Goal: Information Seeking & Learning: Learn about a topic

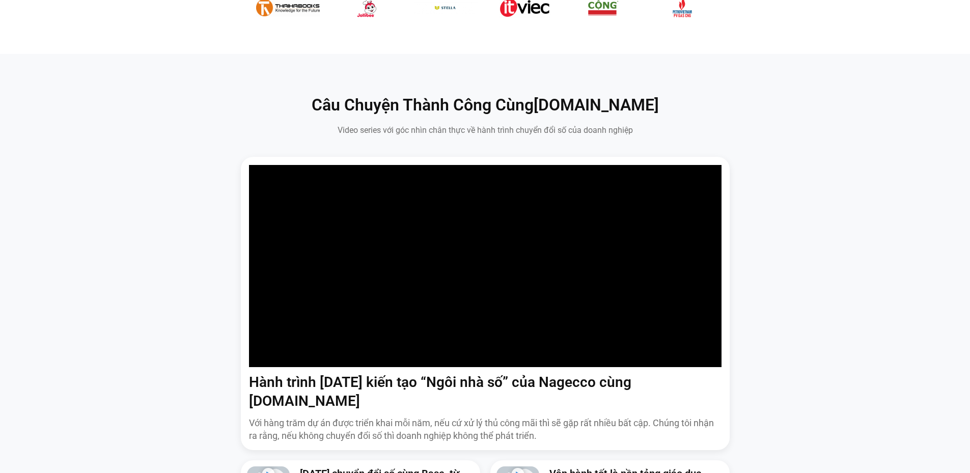
scroll to position [560, 0]
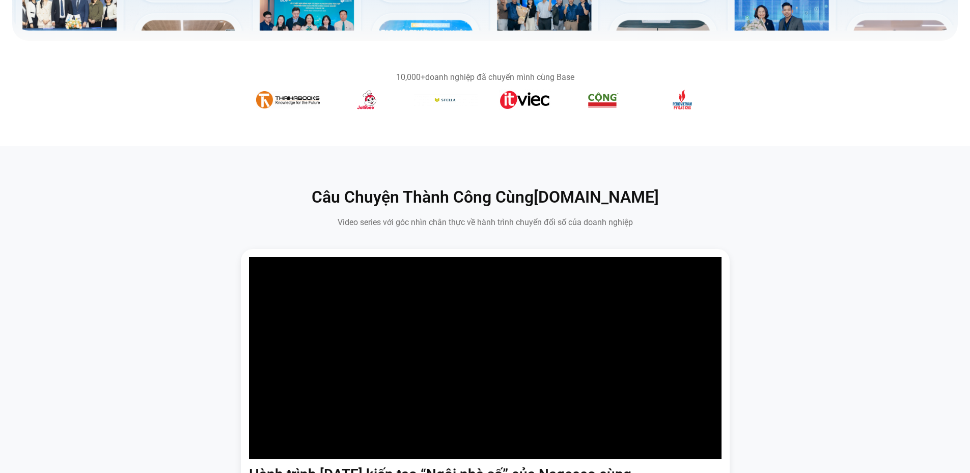
click at [431, 76] on div "10,000+ doanh nghiệp đã chuyển mình cùng Base" at bounding box center [485, 77] width 458 height 8
click at [407, 74] on b "10,000+" at bounding box center [410, 77] width 29 height 10
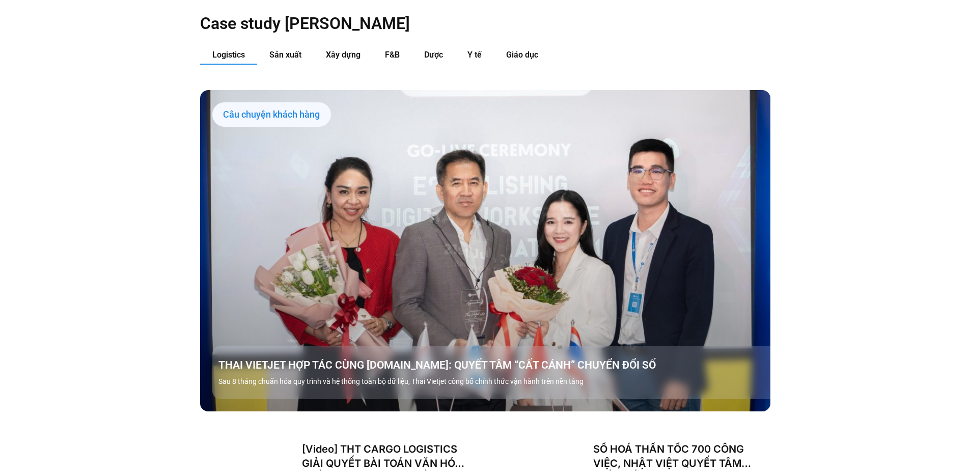
scroll to position [1222, 0]
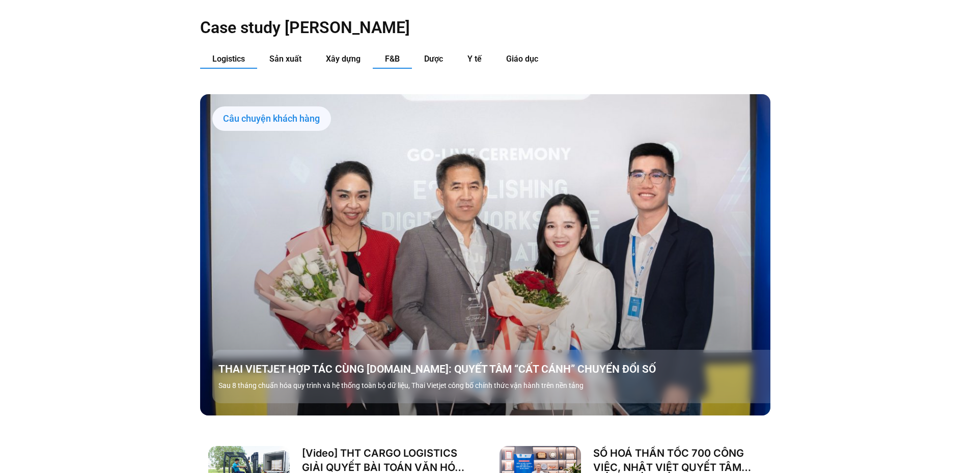
click at [396, 54] on span "F&B" at bounding box center [392, 59] width 15 height 10
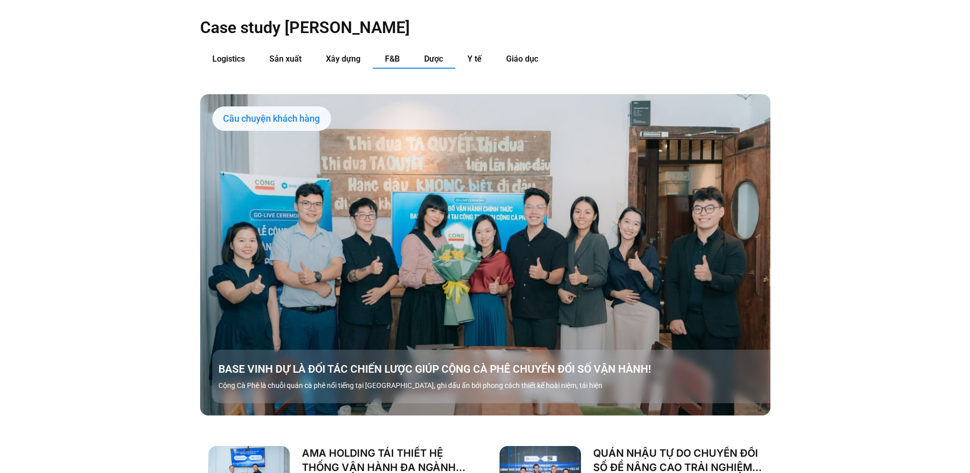
click at [430, 54] on span "Dược" at bounding box center [433, 59] width 19 height 10
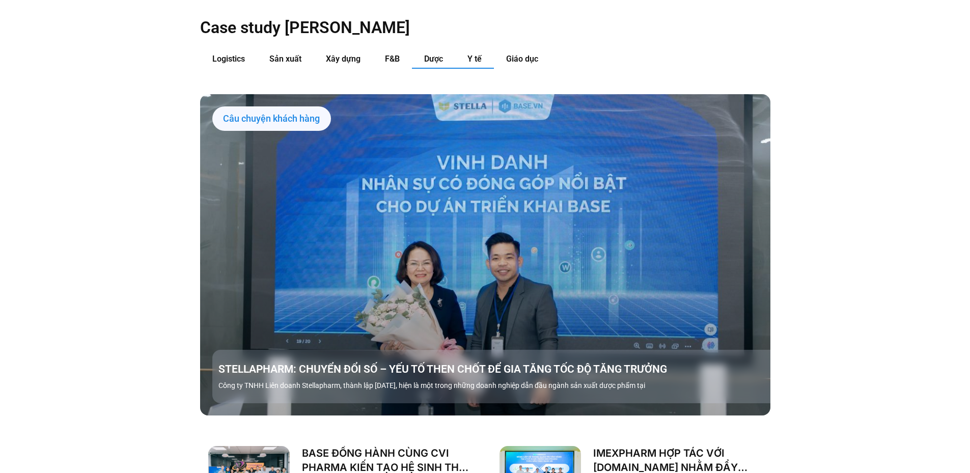
click at [483, 50] on button "Y tế" at bounding box center [474, 59] width 39 height 19
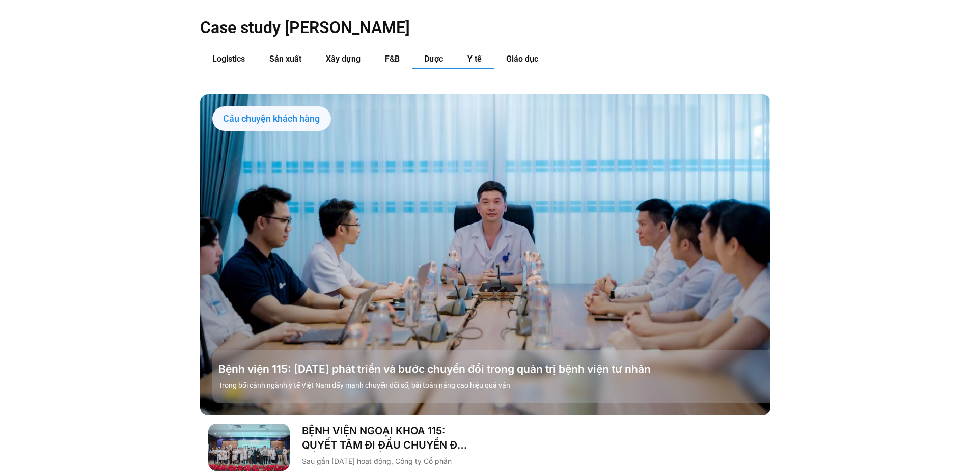
click at [429, 54] on span "Dược" at bounding box center [433, 59] width 19 height 10
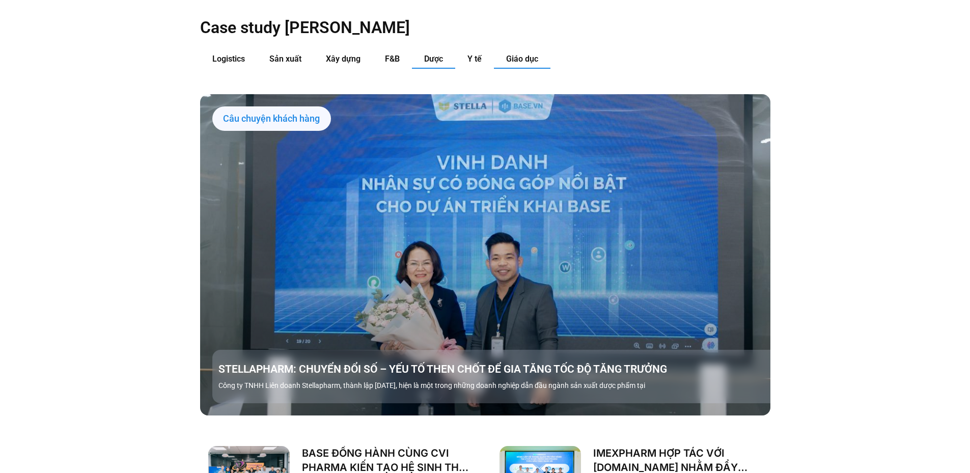
click at [535, 50] on button "Giáo dục" at bounding box center [522, 59] width 57 height 19
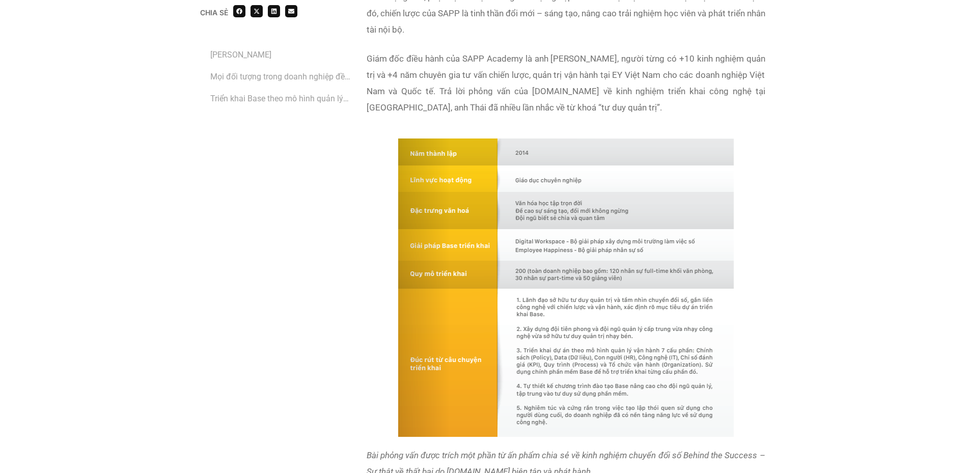
scroll to position [713, 0]
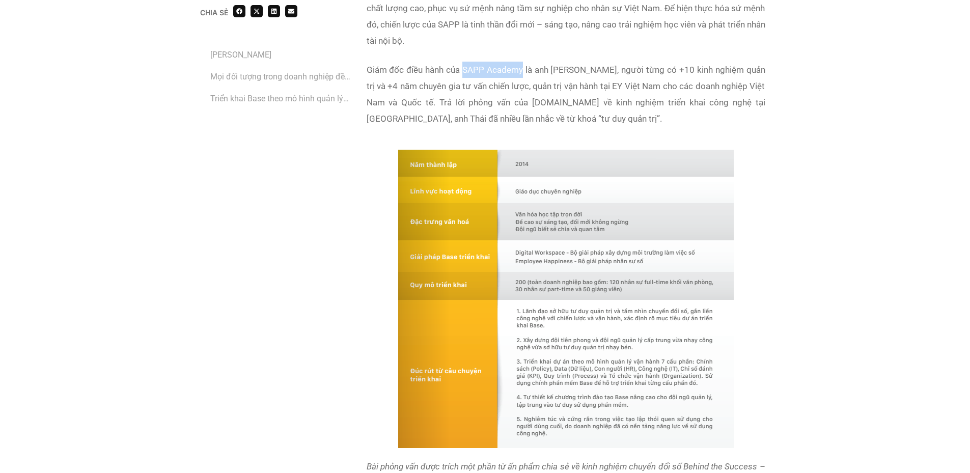
drag, startPoint x: 464, startPoint y: 69, endPoint x: 522, endPoint y: 72, distance: 57.6
click at [522, 72] on span "Giám đốc điều hành của SAPP Academy là anh Nguyễn Đức Thái, người từng có +10 k…" at bounding box center [566, 94] width 399 height 59
copy span "SAPP Academy"
drag, startPoint x: 464, startPoint y: 71, endPoint x: 522, endPoint y: 70, distance: 58.6
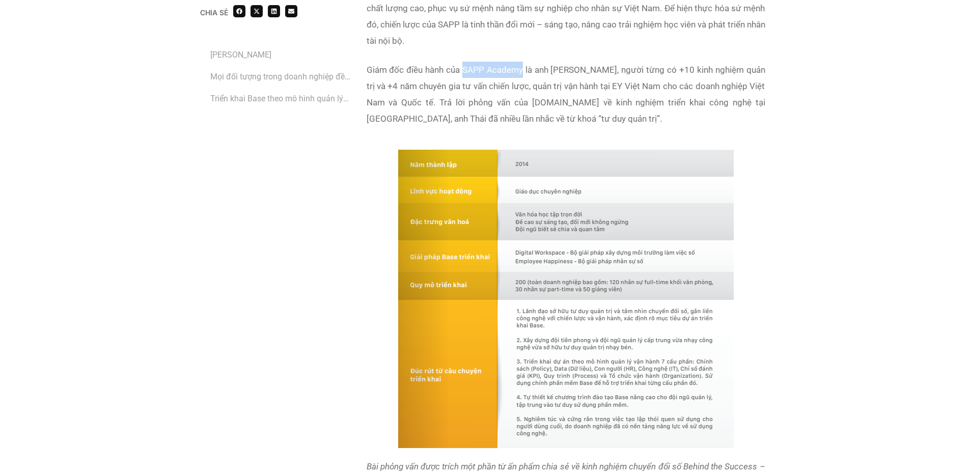
click at [522, 70] on span "Giám đốc điều hành của SAPP Academy là anh Nguyễn Đức Thái, người từng có +10 k…" at bounding box center [566, 94] width 399 height 59
copy span "SAPP Academy"
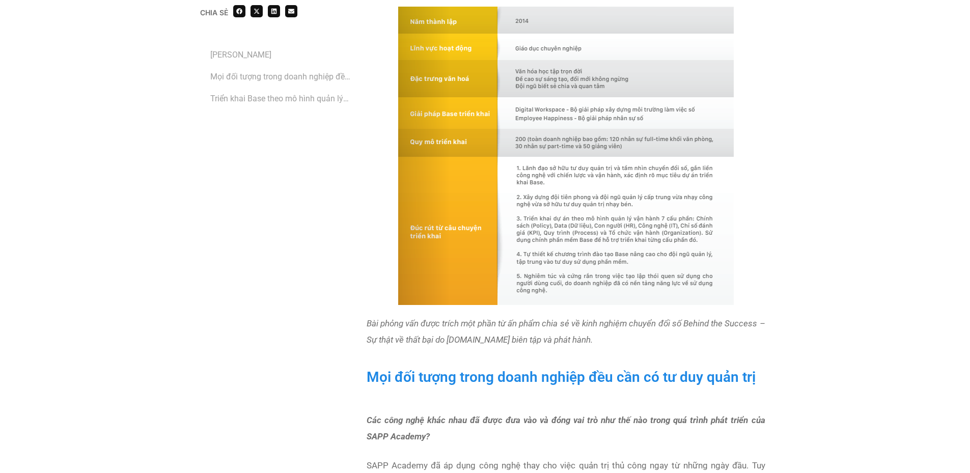
scroll to position [865, 0]
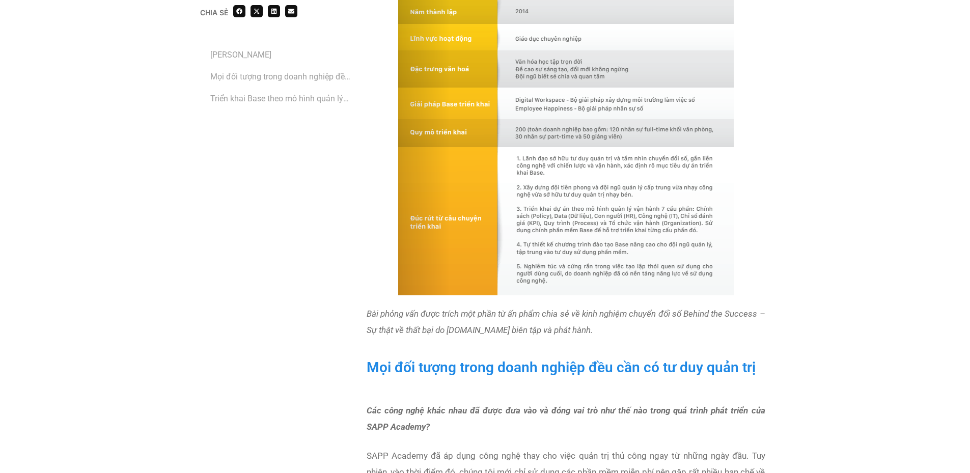
click at [591, 110] on img at bounding box center [565, 146] width 335 height 298
